Goal: Use online tool/utility: Utilize a website feature to perform a specific function

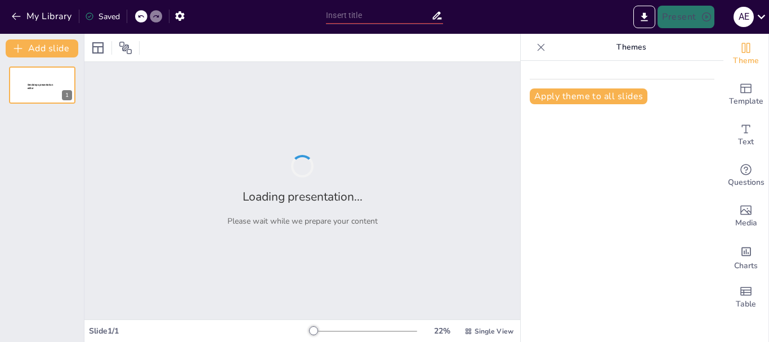
type input "Imported 1 PLANIFICACIÓN EDUCATIVA X COMPETENCIAS.pptx"
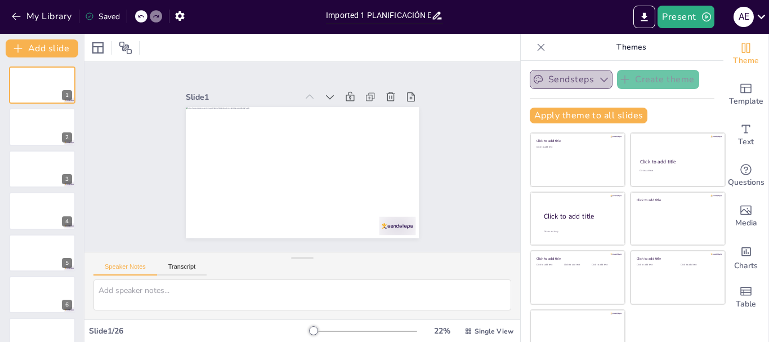
click at [561, 86] on button "Sendsteps" at bounding box center [571, 79] width 83 height 19
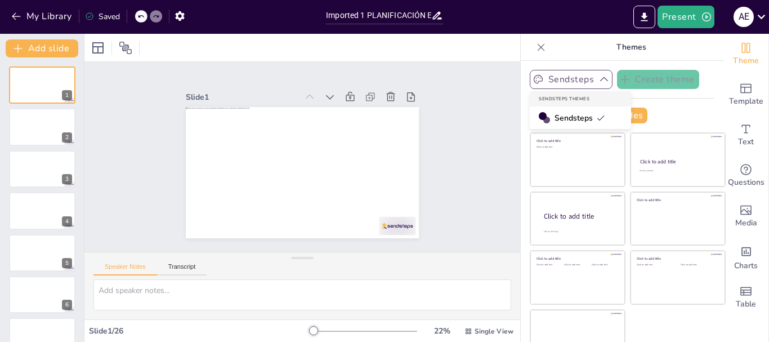
click at [562, 82] on button "Sendsteps" at bounding box center [571, 79] width 83 height 19
click at [562, 81] on button "Sendsteps" at bounding box center [571, 79] width 83 height 19
click at [554, 72] on button "Sendsteps" at bounding box center [571, 79] width 83 height 19
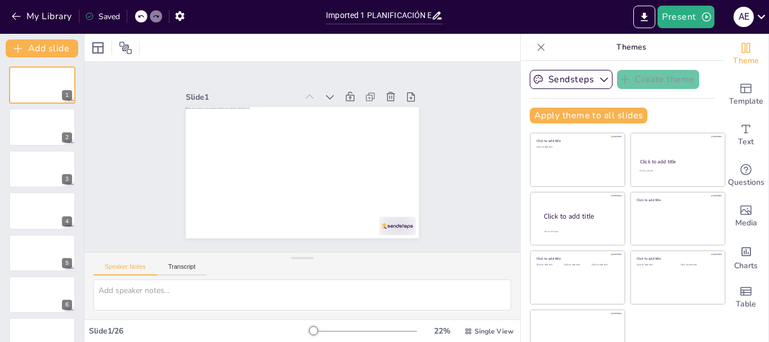
click at [618, 43] on p "Themes" at bounding box center [631, 47] width 162 height 27
click at [606, 116] on button "Apply theme to all slides" at bounding box center [589, 116] width 118 height 16
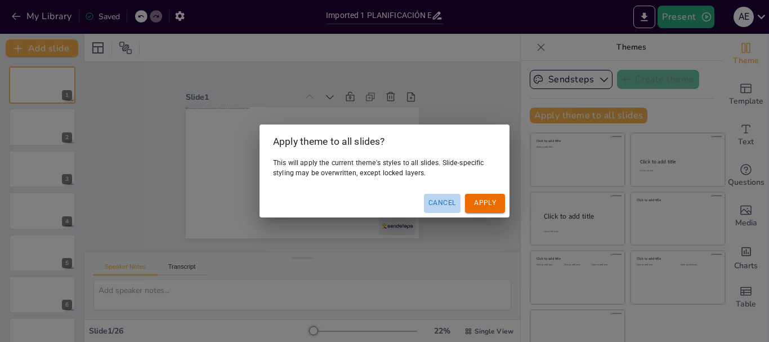
click at [447, 204] on button "Cancel" at bounding box center [442, 203] width 37 height 19
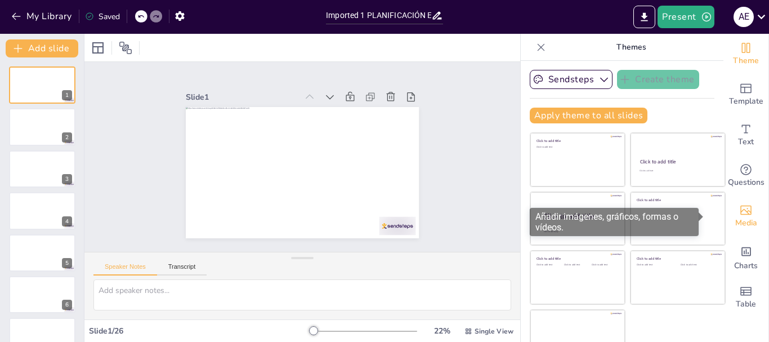
click at [735, 217] on span "Media" at bounding box center [746, 223] width 22 height 12
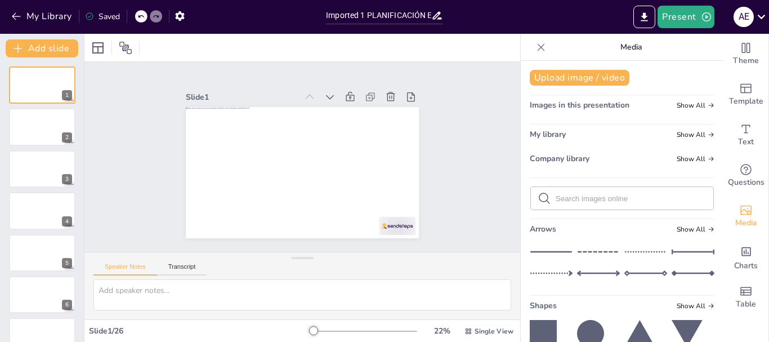
click at [535, 43] on icon at bounding box center [540, 47] width 11 height 11
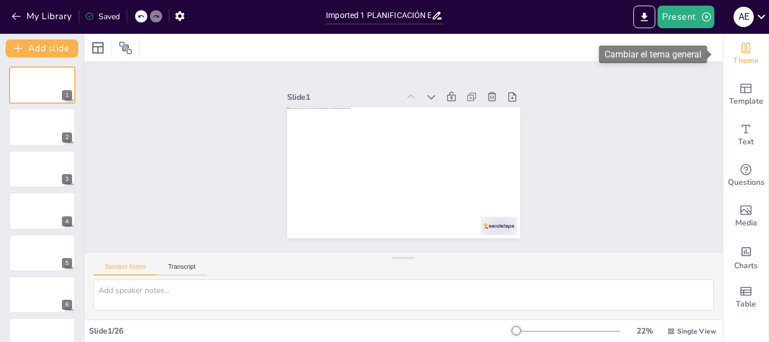
click at [746, 48] on div "Theme" at bounding box center [745, 54] width 45 height 41
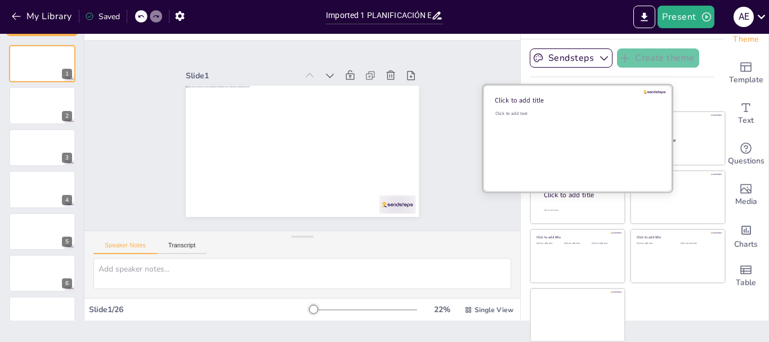
scroll to position [21, 0]
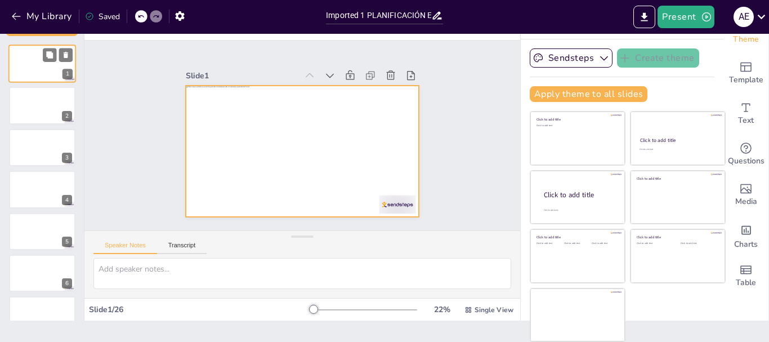
click at [41, 76] on div at bounding box center [42, 63] width 68 height 38
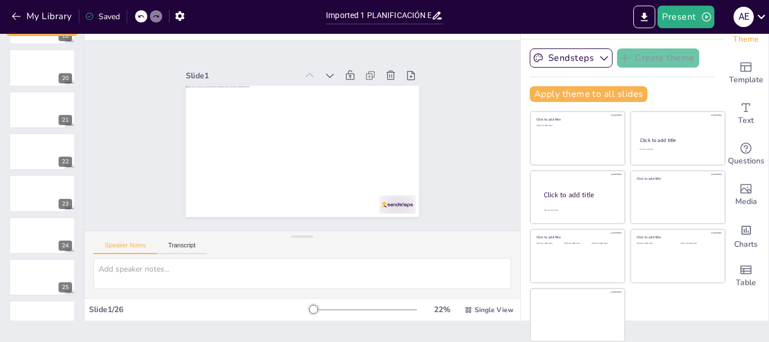
scroll to position [811, 0]
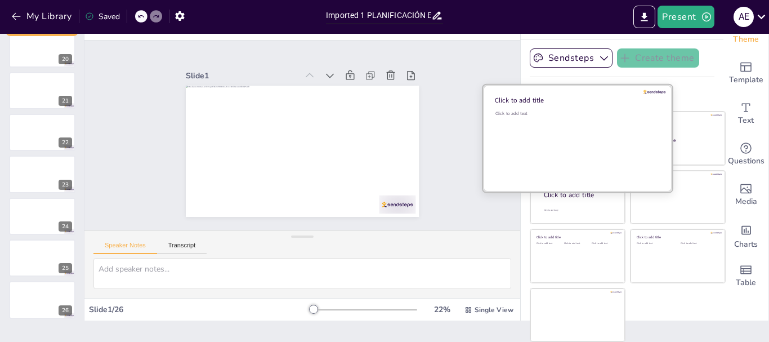
click at [556, 85] on div "Click to add title Click to add text" at bounding box center [577, 85] width 189 height 0
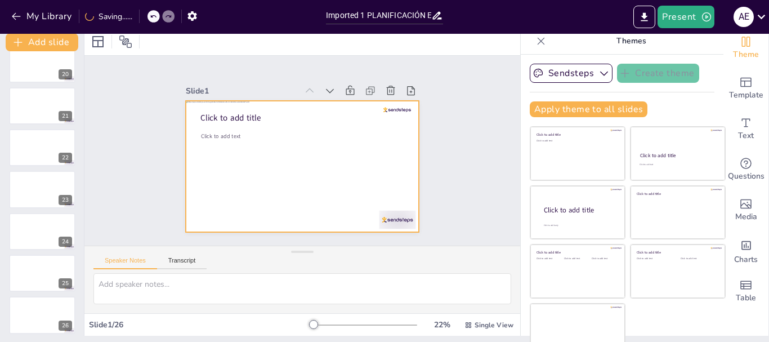
scroll to position [0, 0]
